Goal: Transaction & Acquisition: Book appointment/travel/reservation

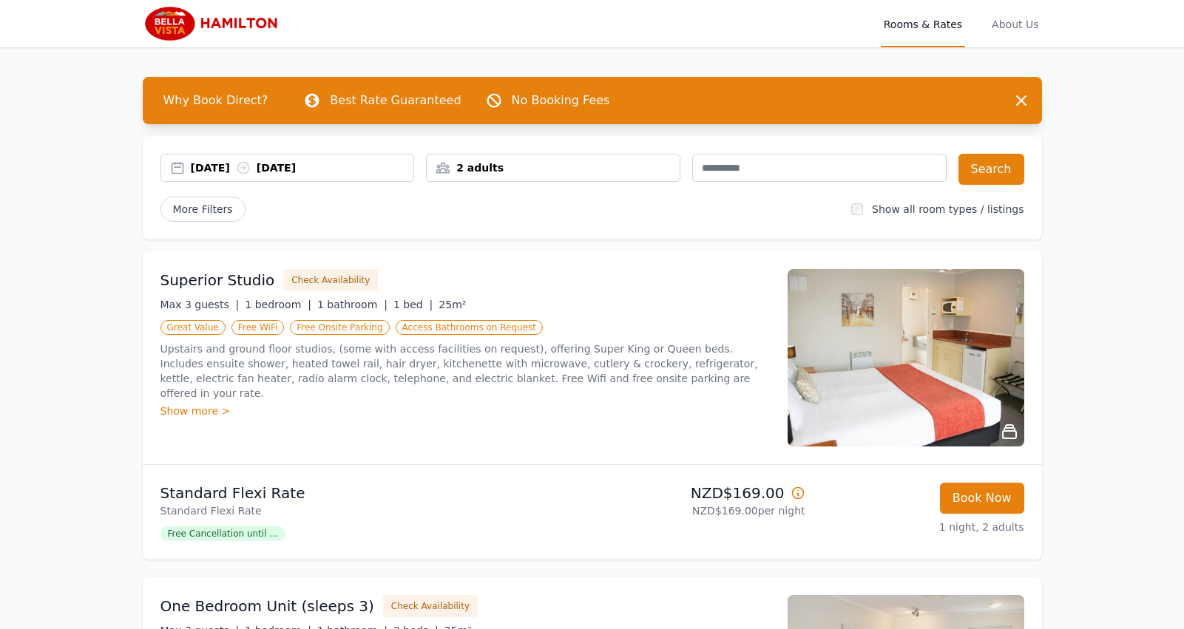
click at [242, 166] on div "[DATE] [DATE]" at bounding box center [302, 168] width 223 height 15
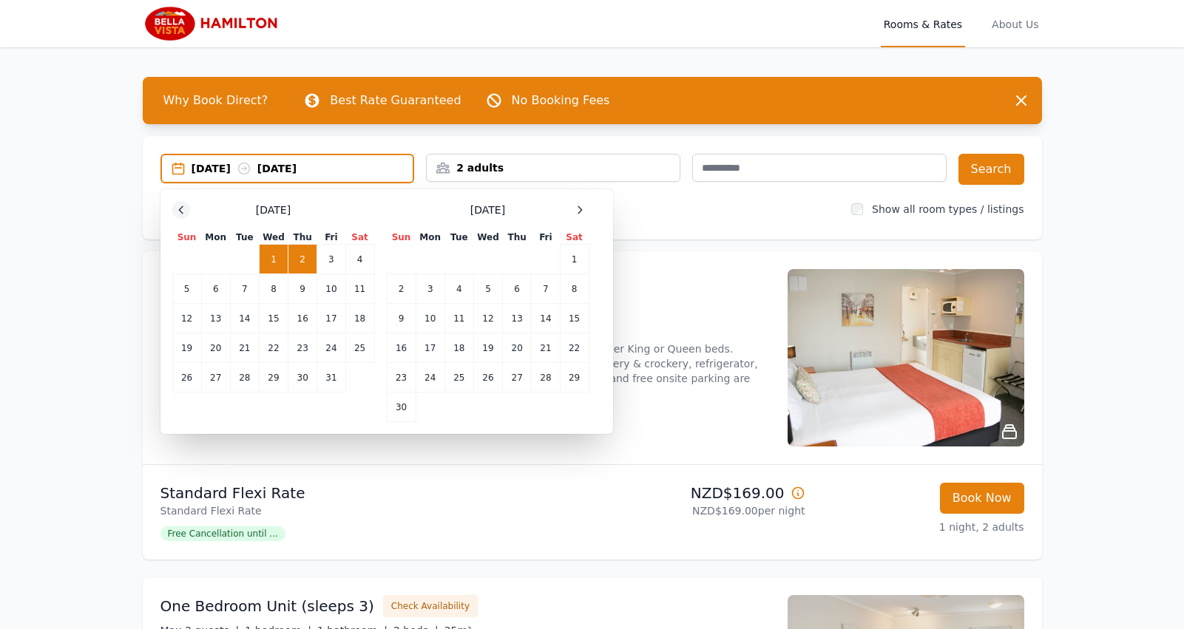
click at [186, 211] on icon at bounding box center [181, 210] width 12 height 12
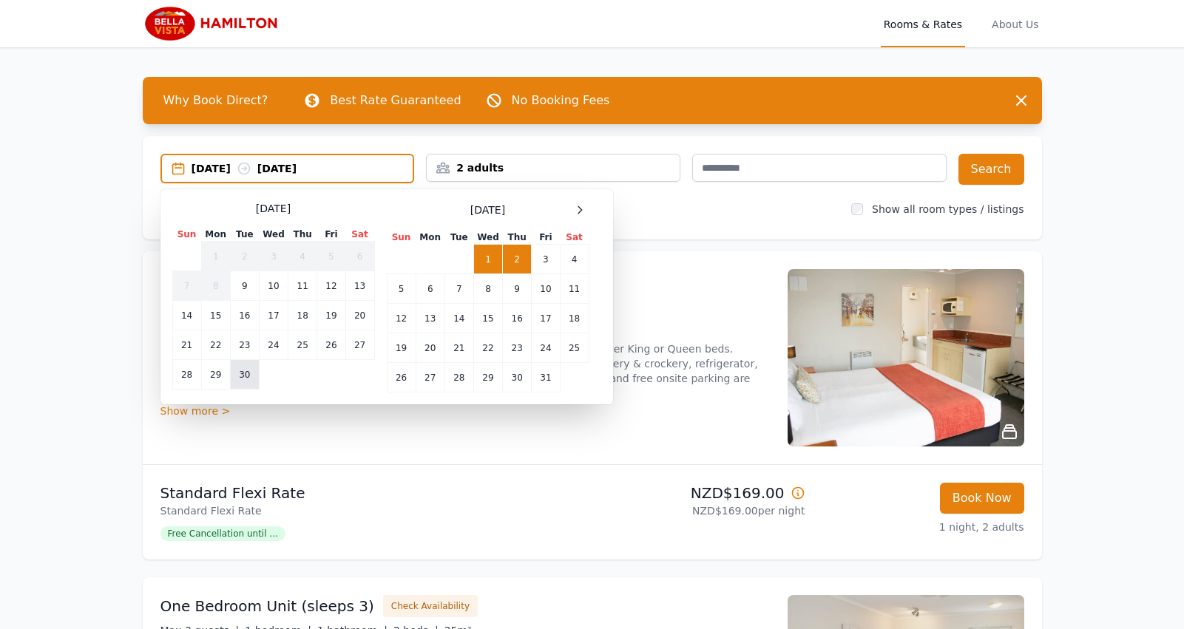
click at [234, 379] on td "30" at bounding box center [244, 375] width 29 height 30
click at [490, 251] on td "1" at bounding box center [487, 260] width 29 height 30
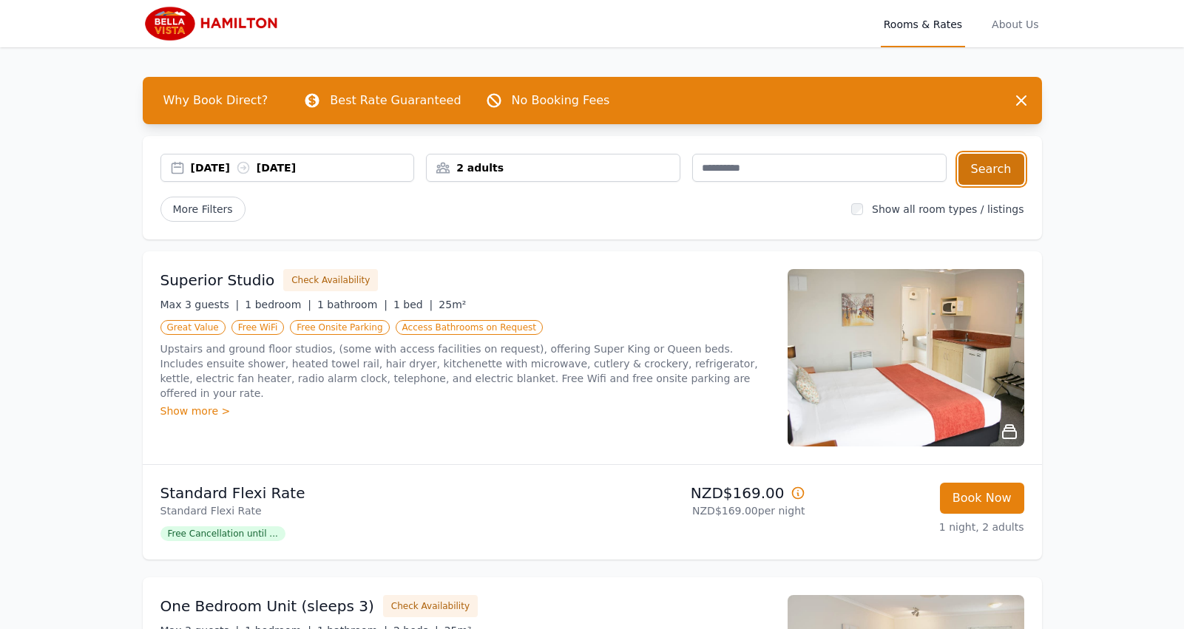
click at [979, 170] on button "Search" at bounding box center [992, 169] width 66 height 31
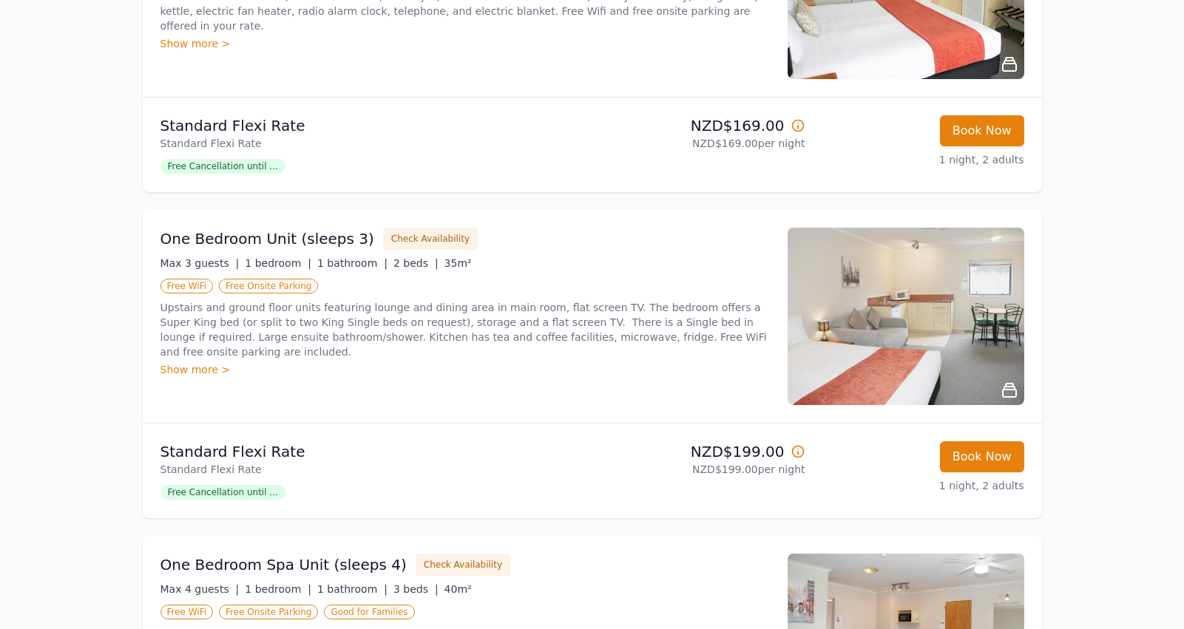
scroll to position [370, 0]
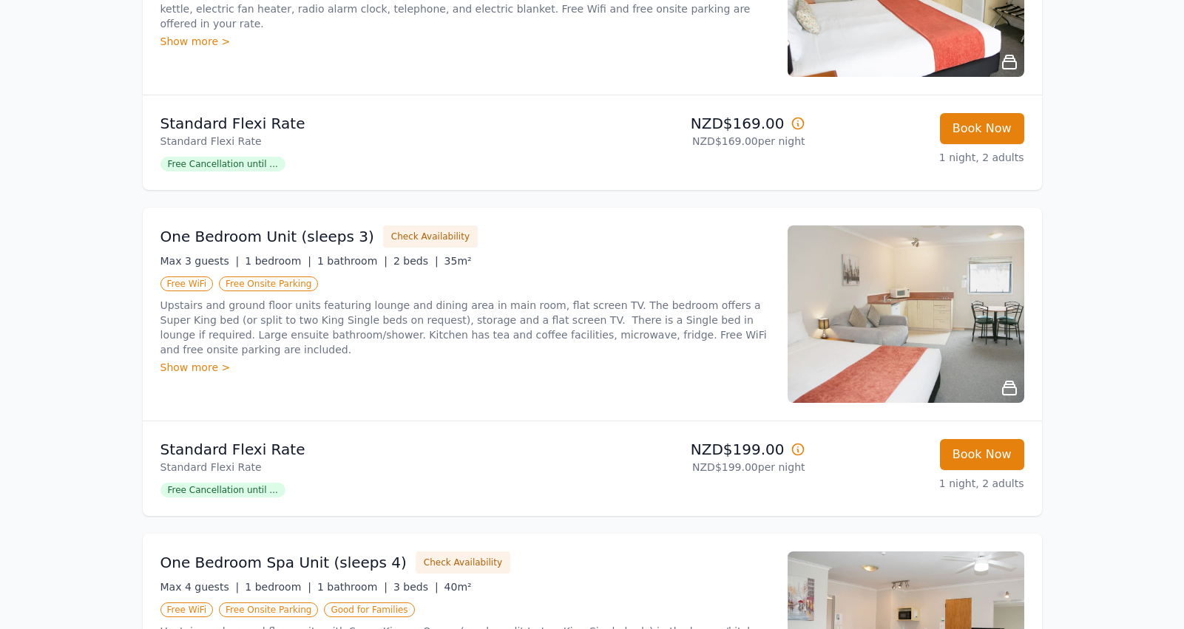
click at [219, 360] on div "Show more >" at bounding box center [466, 367] width 610 height 15
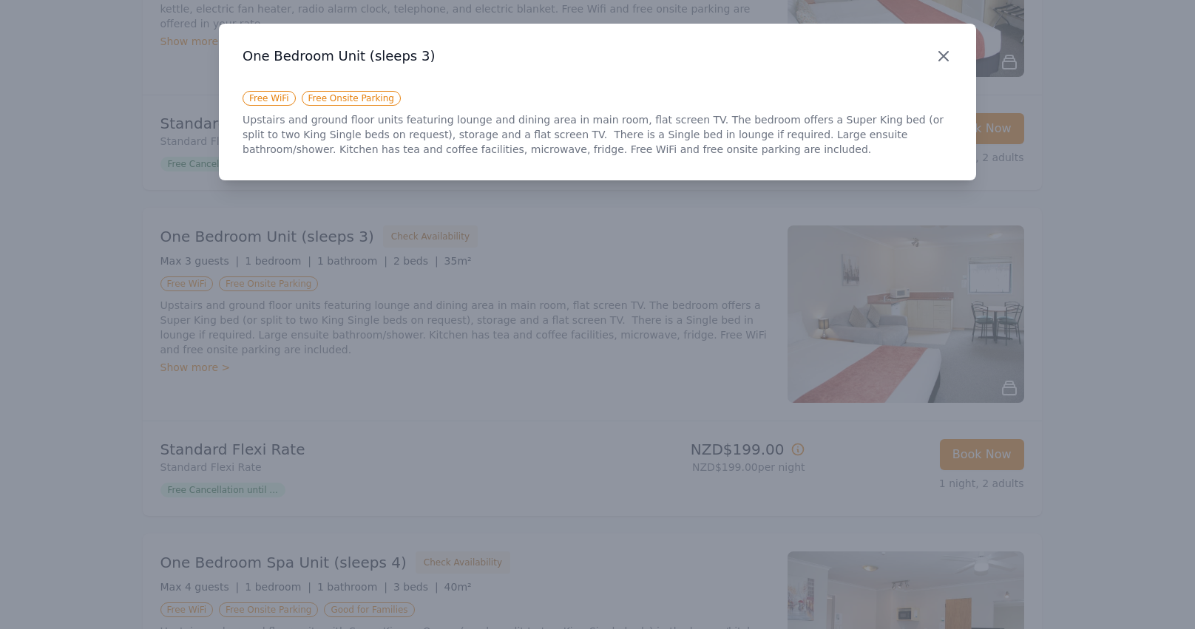
click at [947, 55] on icon "button" at bounding box center [944, 56] width 18 height 18
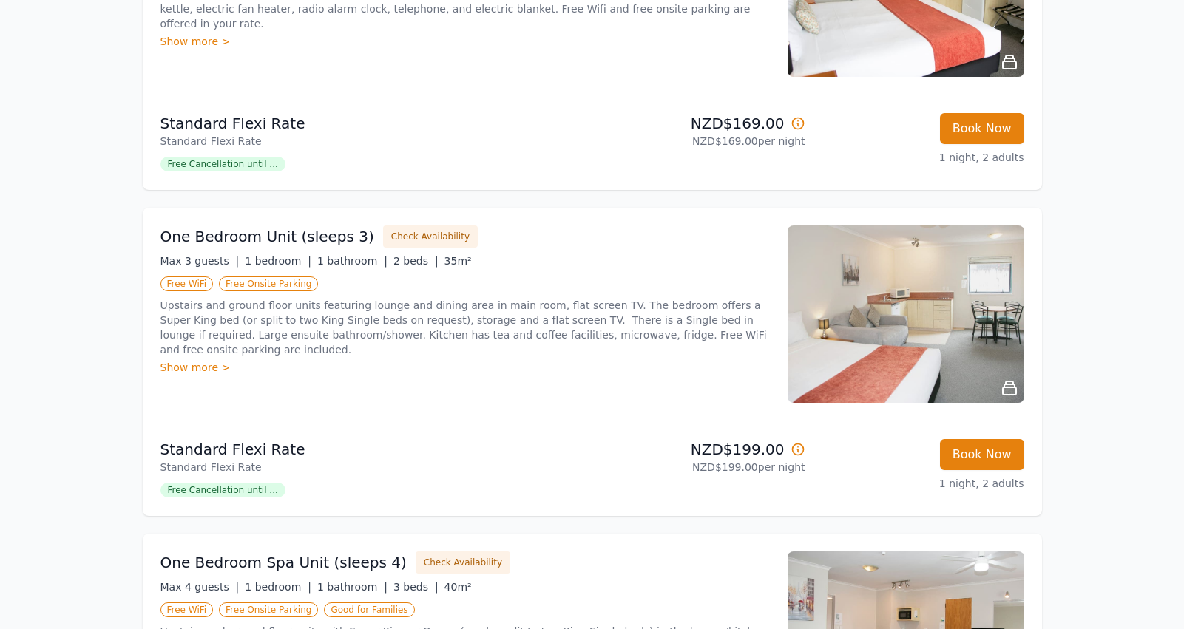
click at [339, 385] on div "One Bedroom Unit (sleeps 3) Check Availability Max 3 guests | 1 bedroom | 1 bat…" at bounding box center [466, 315] width 610 height 178
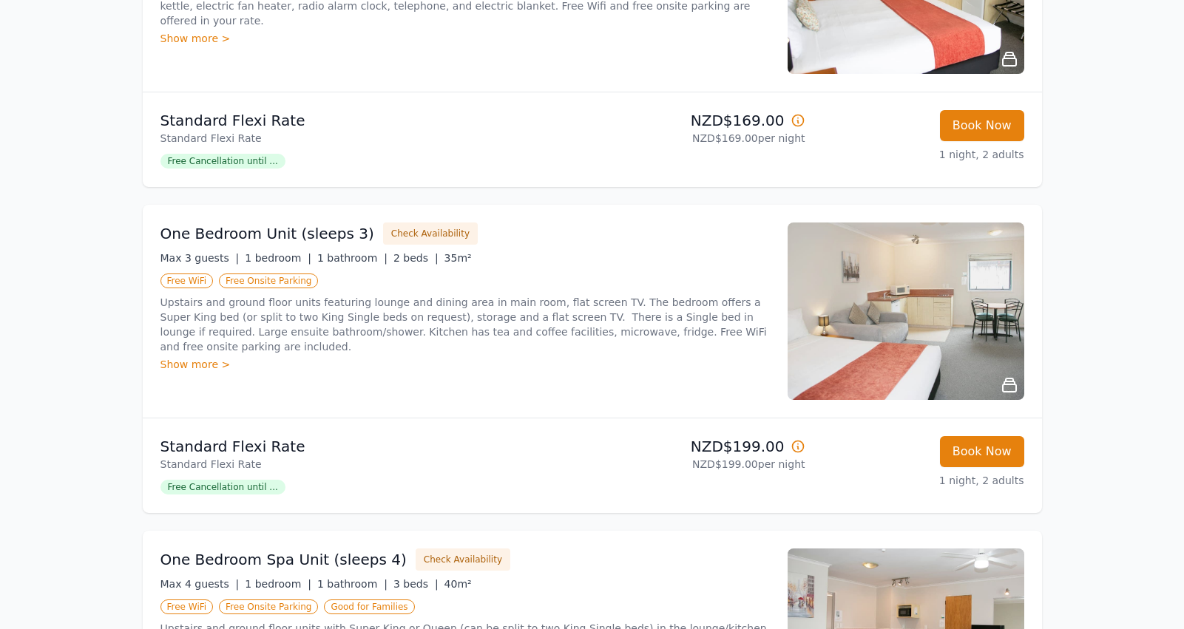
scroll to position [388, 0]
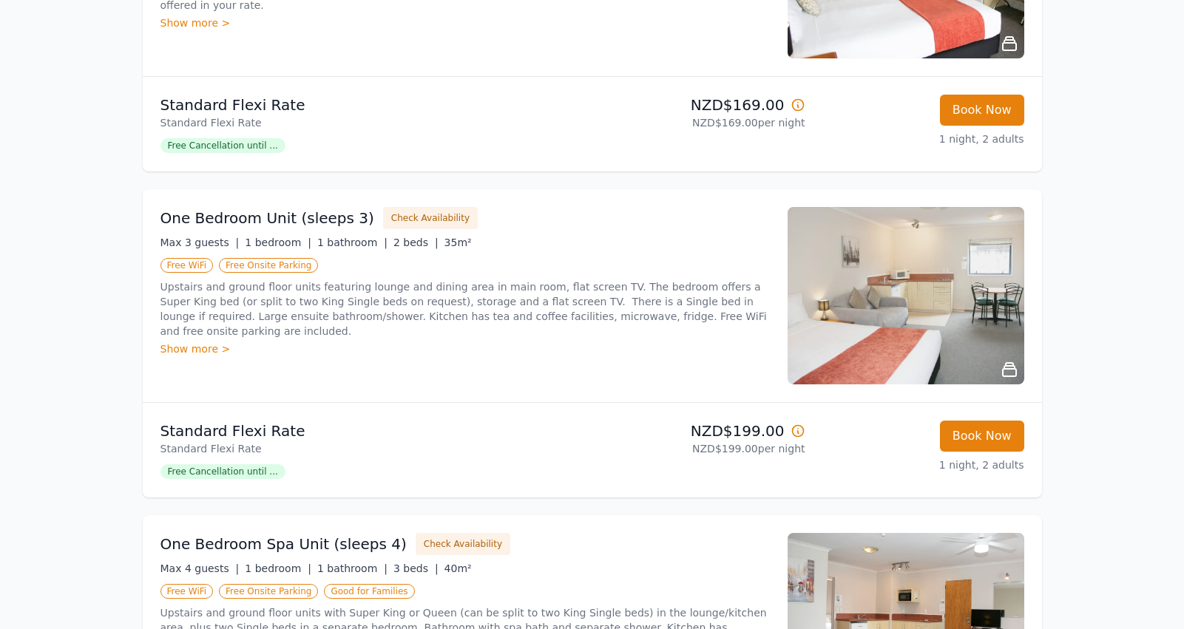
click at [256, 363] on div "One Bedroom Unit (sleeps 3) Check Availability Max 3 guests | 1 bedroom | 1 bat…" at bounding box center [466, 296] width 610 height 178
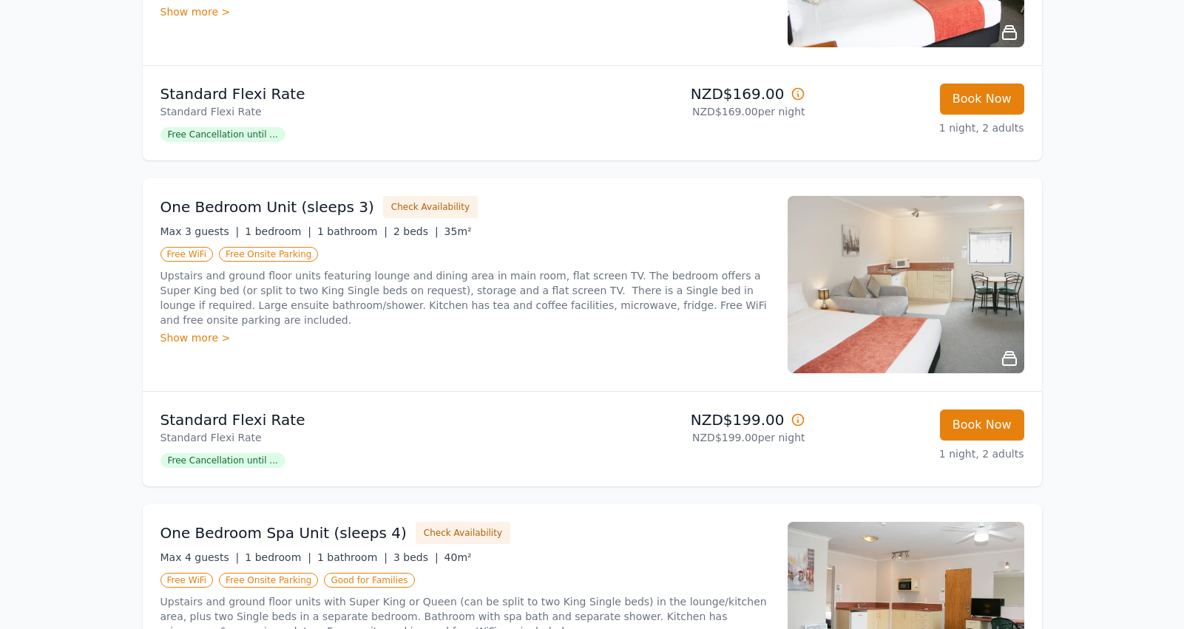
scroll to position [333, 0]
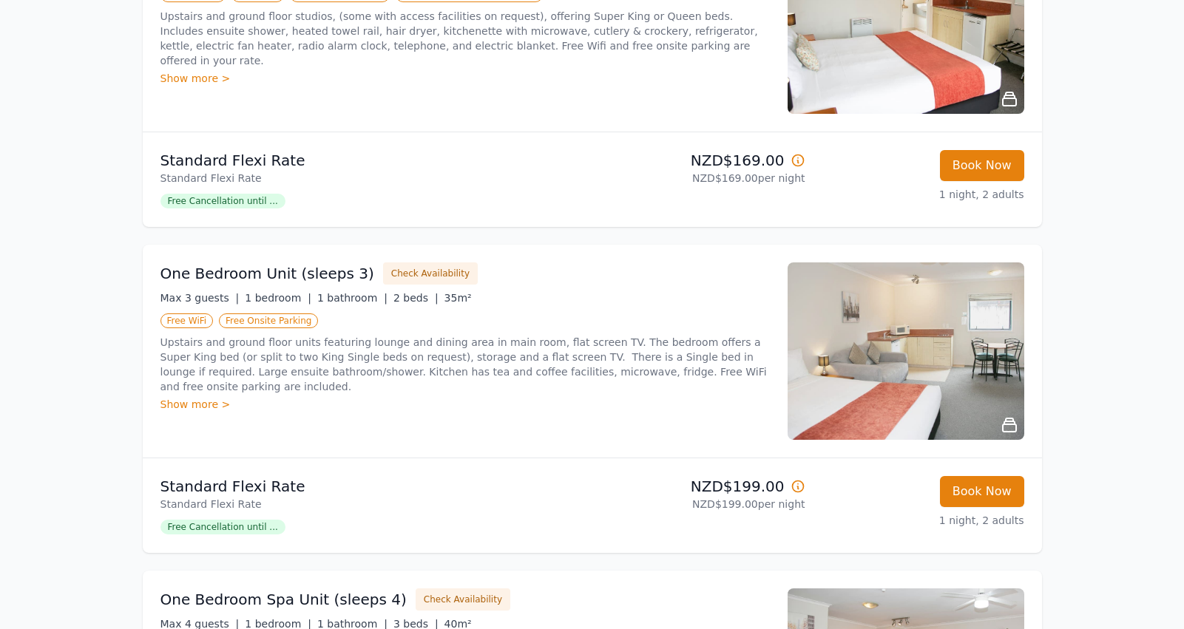
click at [253, 530] on span "Free Cancellation until ..." at bounding box center [223, 527] width 125 height 15
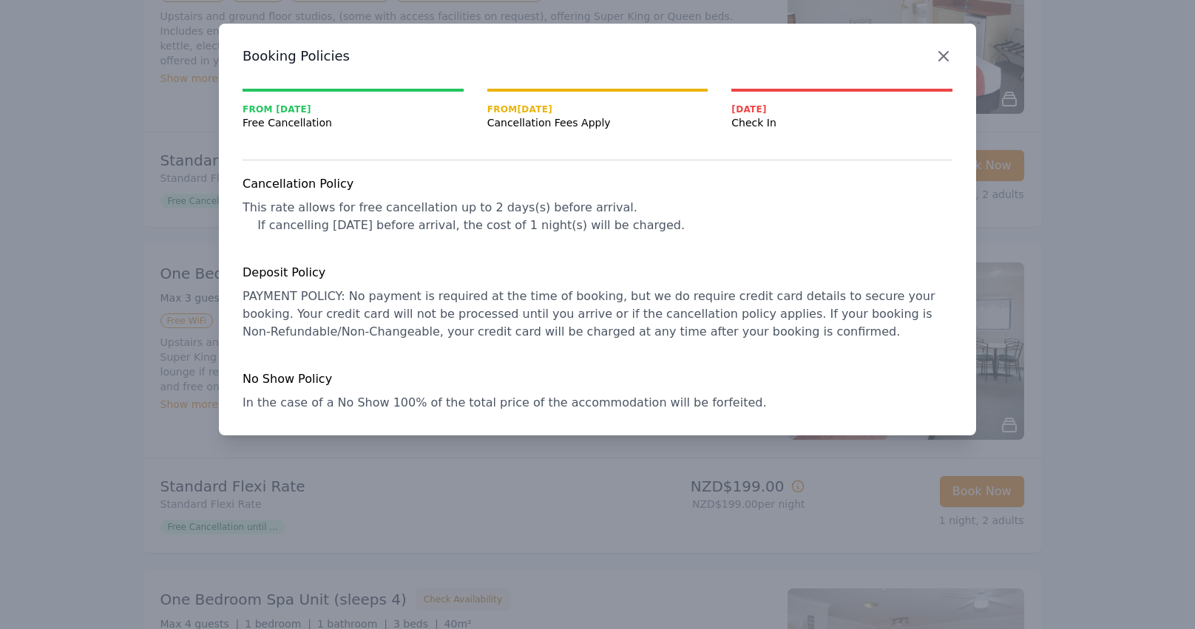
click at [945, 52] on icon "button" at bounding box center [944, 56] width 18 height 18
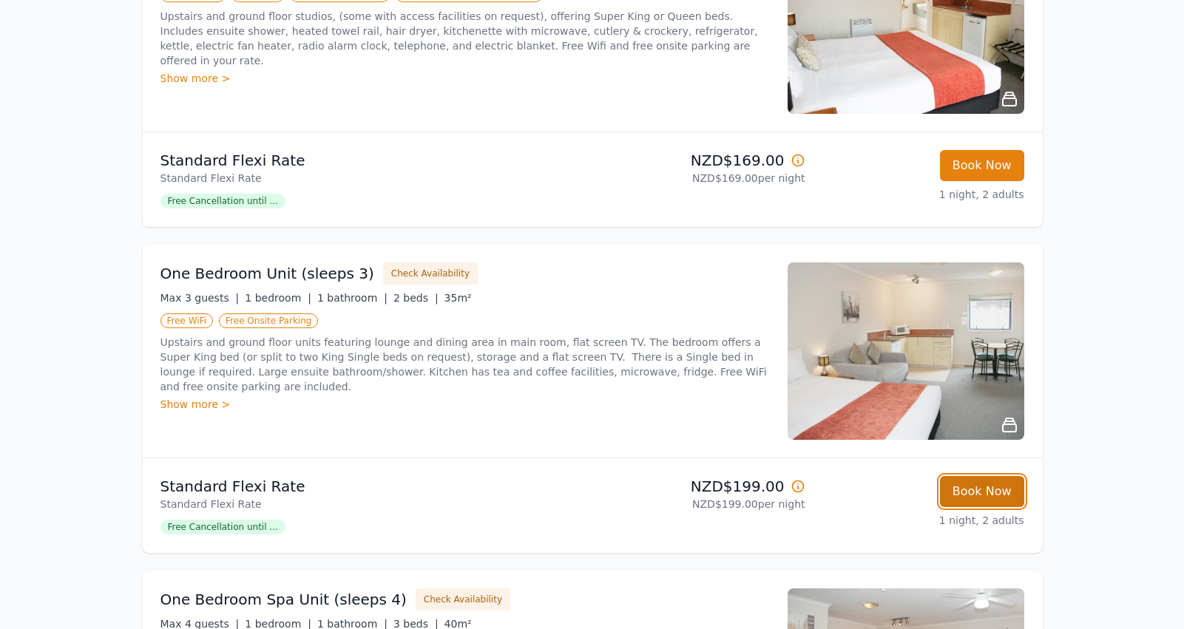
click at [978, 493] on button "Book Now" at bounding box center [982, 491] width 84 height 31
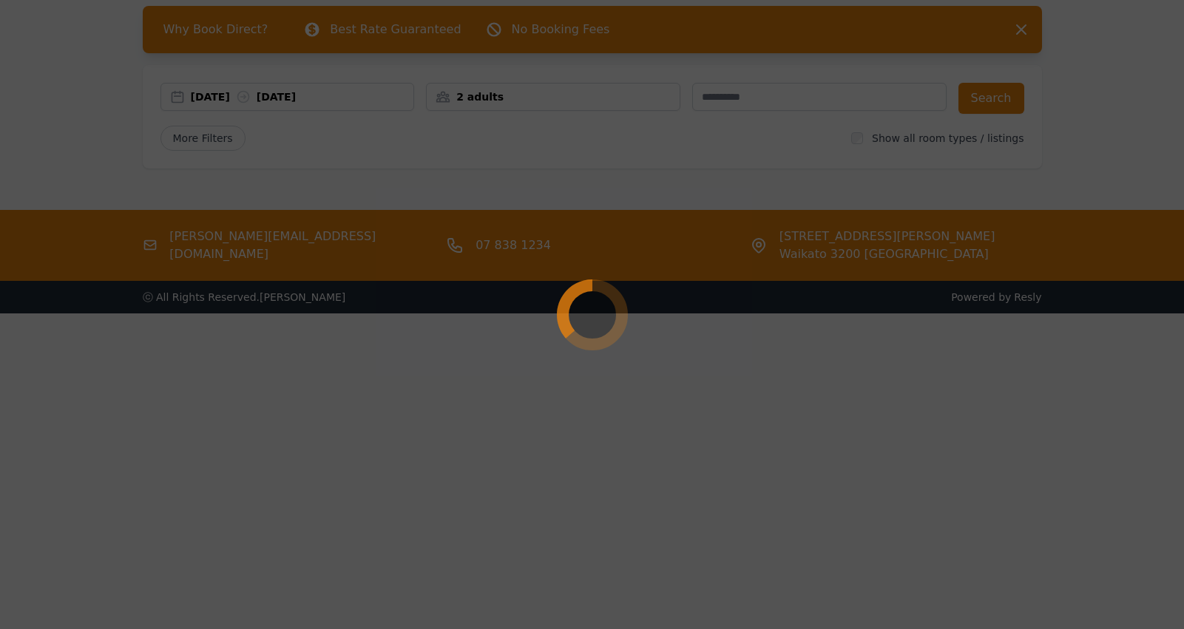
select select "**"
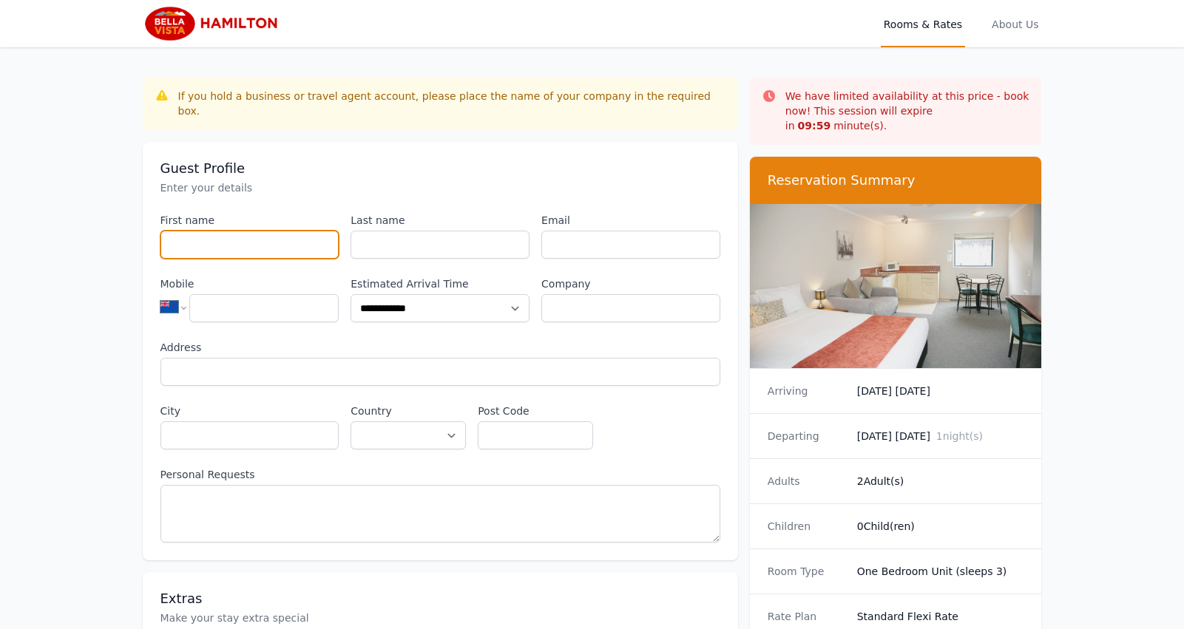
click at [258, 231] on input "First name" at bounding box center [250, 245] width 179 height 28
